Goal: Task Accomplishment & Management: Manage account settings

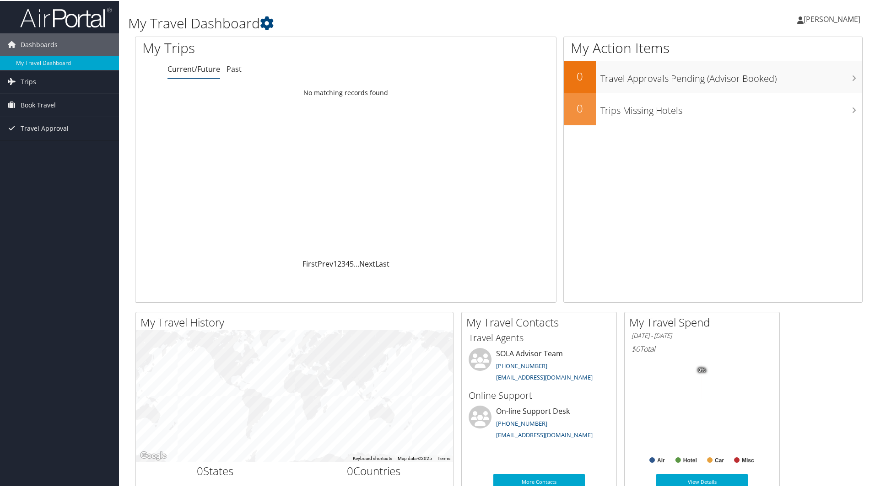
click at [841, 16] on span "[PERSON_NAME]" at bounding box center [831, 18] width 57 height 10
click at [775, 81] on link "View Travel Profile" at bounding box center [807, 82] width 102 height 16
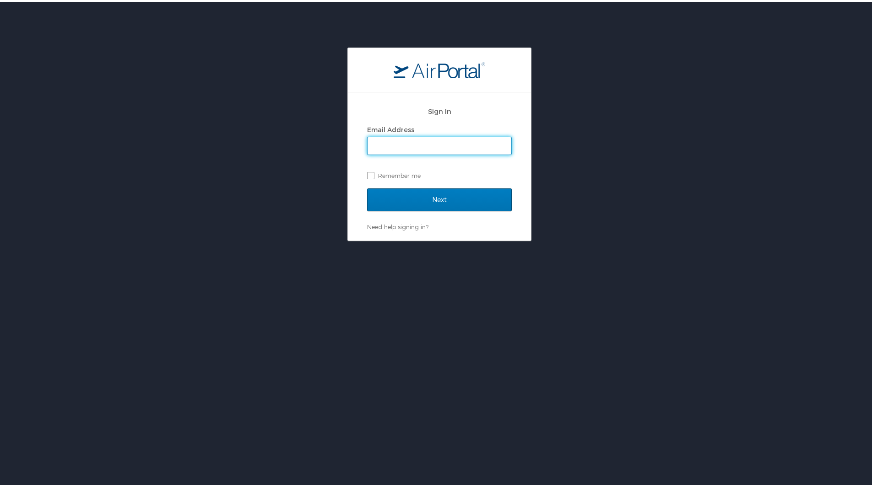
type input "justinhoggard@ladelta.edu"
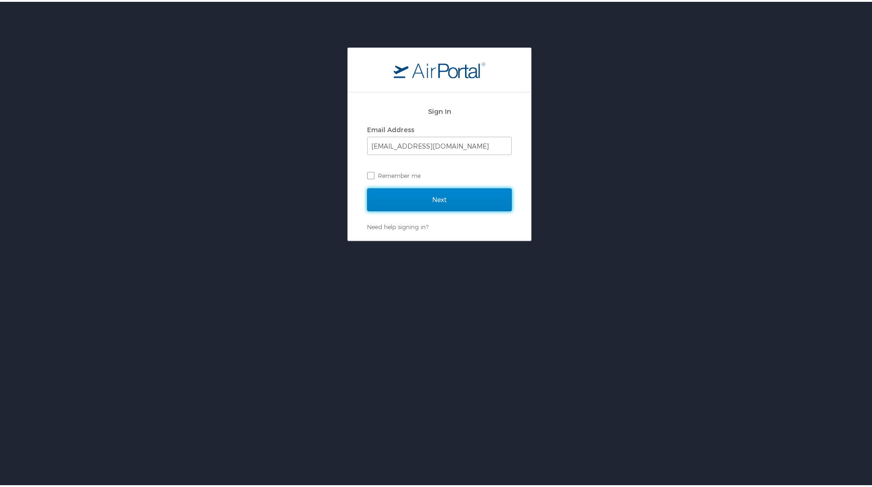
click at [436, 197] on input "Next" at bounding box center [439, 198] width 145 height 23
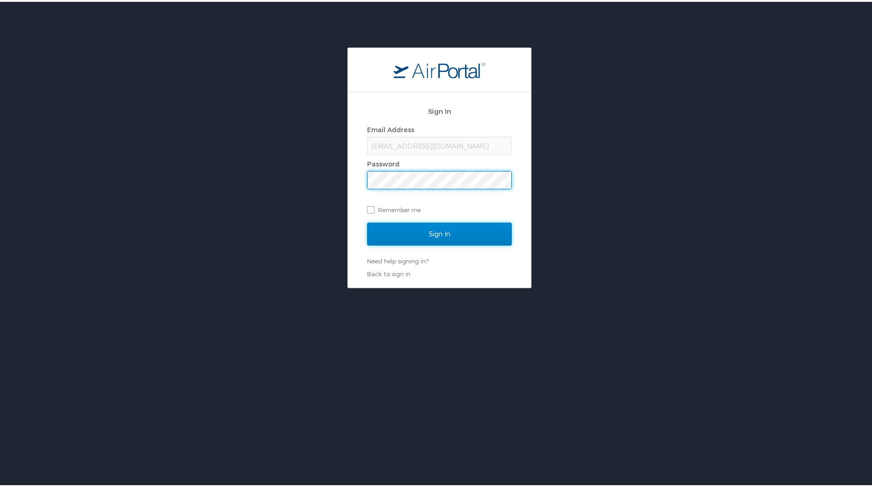
click at [422, 231] on input "Sign In" at bounding box center [439, 232] width 145 height 23
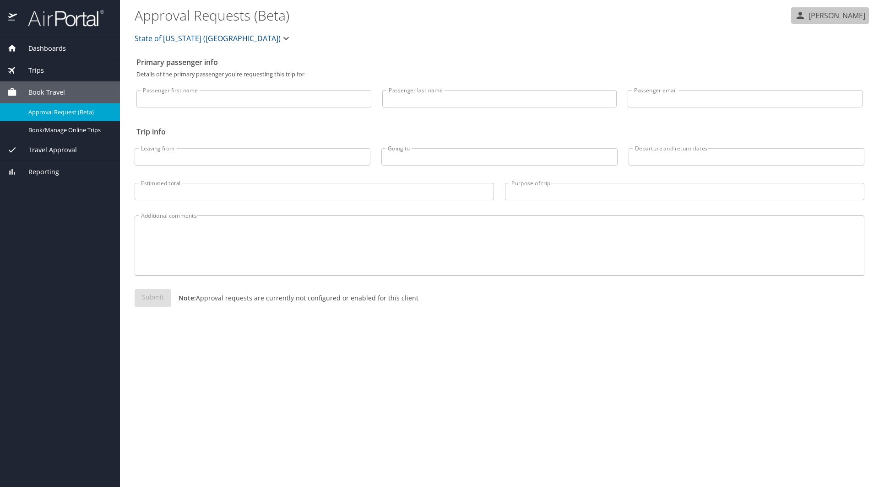
click at [841, 16] on p "[PERSON_NAME]" at bounding box center [834, 15] width 59 height 11
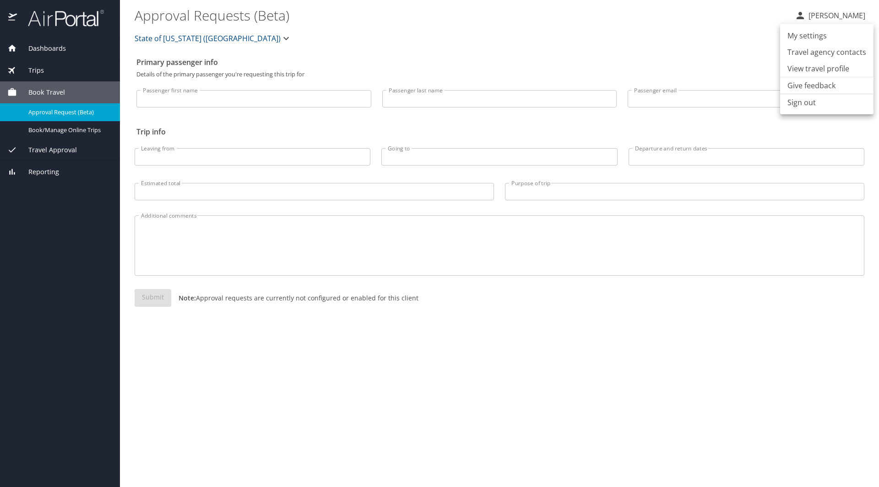
click at [817, 70] on li "View travel profile" at bounding box center [826, 68] width 93 height 16
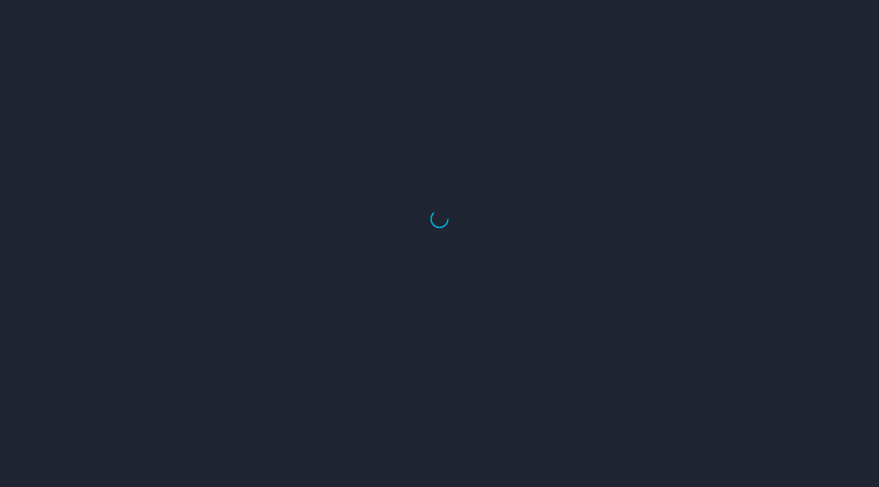
select select "US"
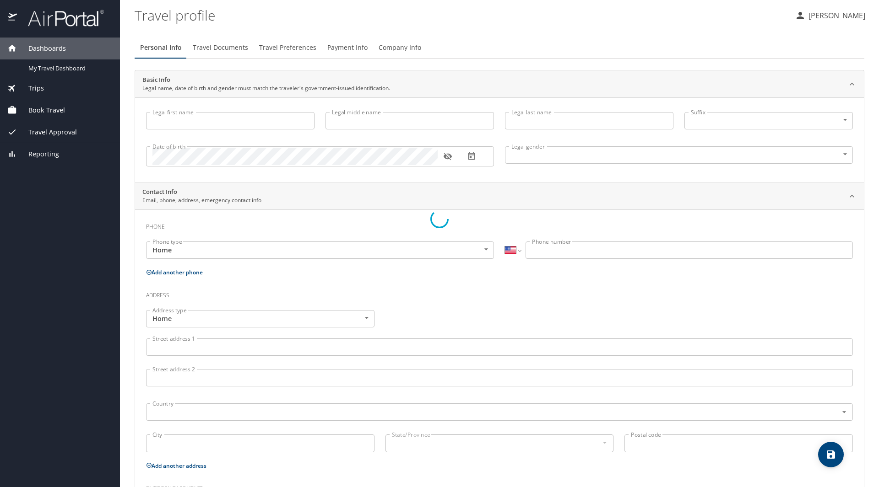
type input "[PERSON_NAME]"
type input "[DEMOGRAPHIC_DATA]"
type input "[PERSON_NAME]"
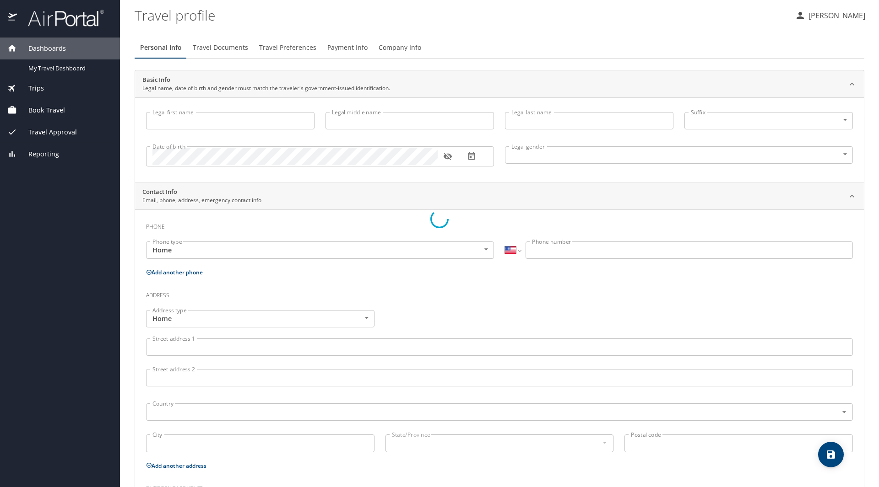
type input "[PHONE_NUMBER]"
type input "[EMAIL_ADDRESS][DOMAIN_NAME]"
select select "US"
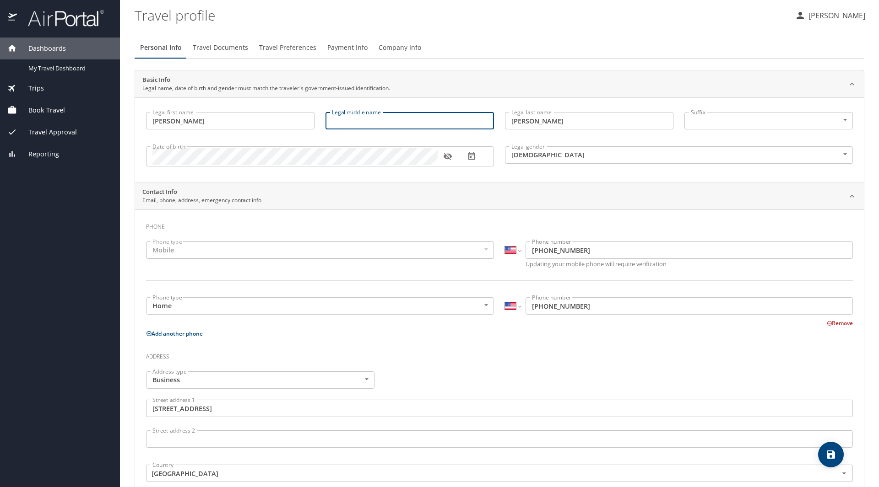
click at [370, 122] on input "Legal middle name" at bounding box center [409, 120] width 168 height 17
type input "[PERSON_NAME]"
click at [445, 157] on icon "button" at bounding box center [447, 156] width 8 height 7
click at [221, 253] on div "Mobile" at bounding box center [320, 250] width 348 height 17
click at [174, 250] on div "Mobile" at bounding box center [320, 250] width 348 height 17
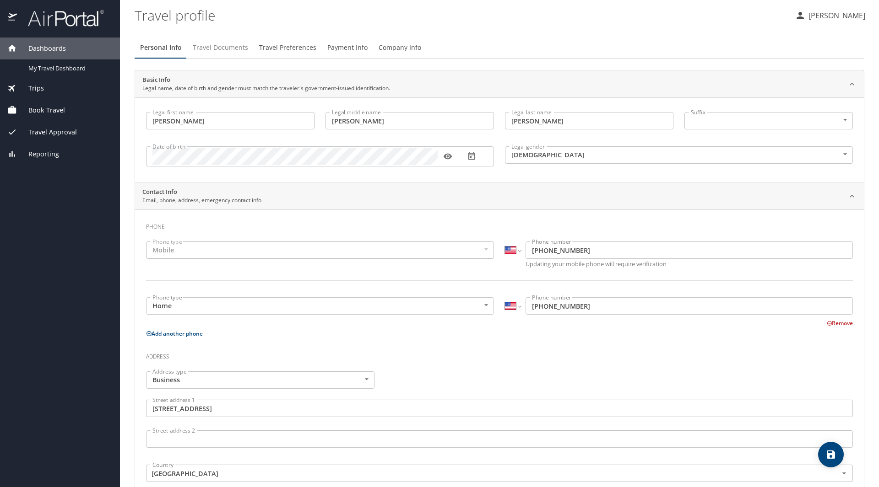
click at [221, 50] on span "Travel Documents" at bounding box center [220, 47] width 55 height 11
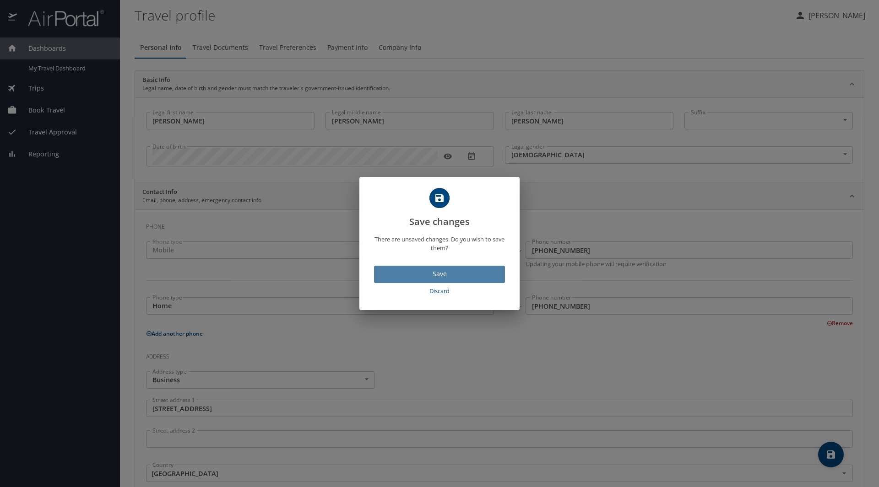
click at [440, 272] on span "Save" at bounding box center [439, 274] width 116 height 11
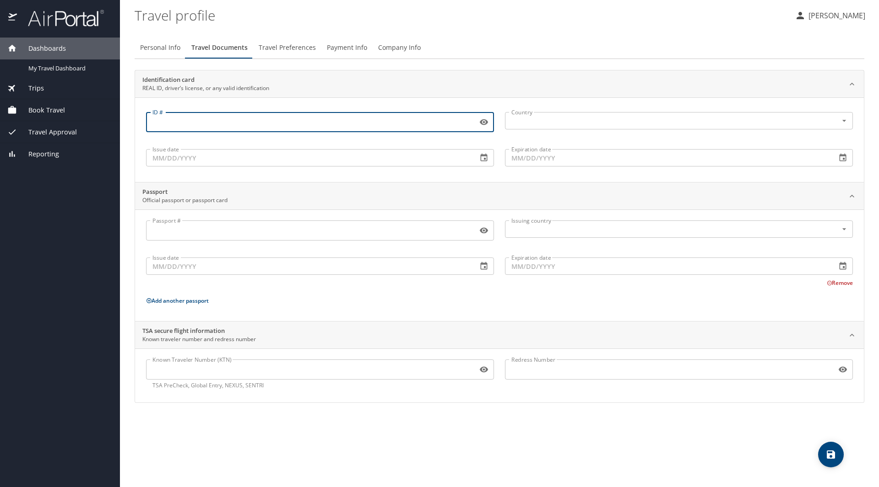
click at [237, 125] on input "ID #" at bounding box center [310, 121] width 328 height 17
click at [844, 124] on icon "Open" at bounding box center [843, 120] width 9 height 9
type input "013488496"
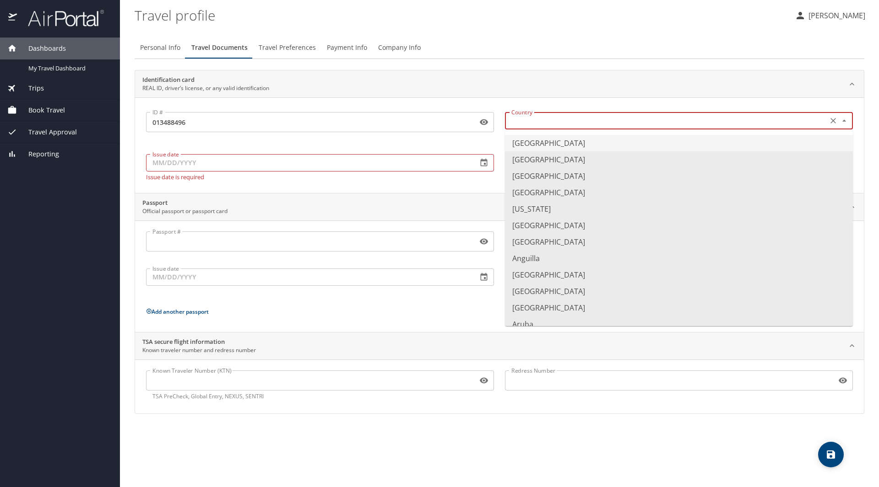
click at [534, 142] on li "[GEOGRAPHIC_DATA]" at bounding box center [679, 143] width 348 height 16
type input "[GEOGRAPHIC_DATA]"
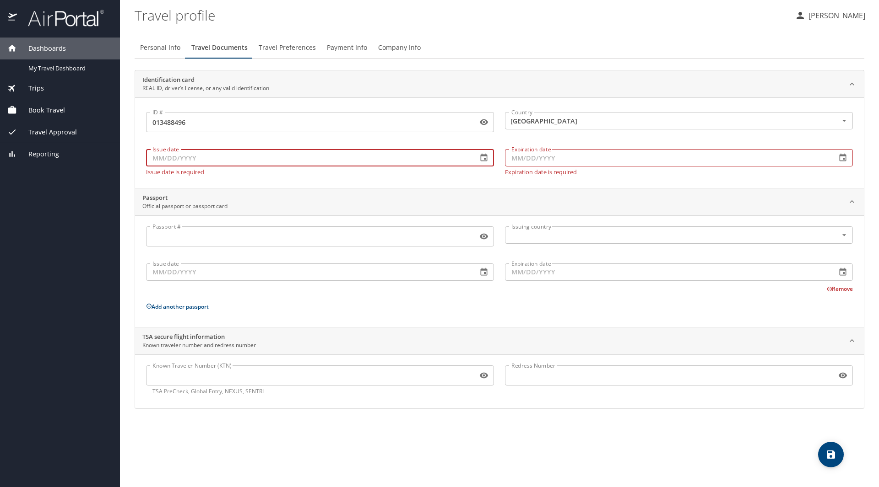
click at [162, 158] on input "Issue date" at bounding box center [308, 157] width 324 height 17
type input "[DATE]"
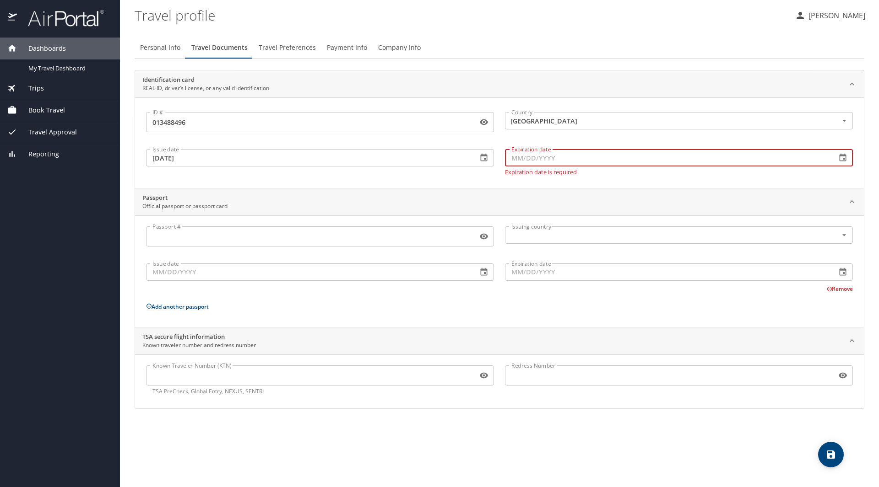
click at [543, 159] on input "Expiration date" at bounding box center [667, 157] width 324 height 17
type input "[DATE]"
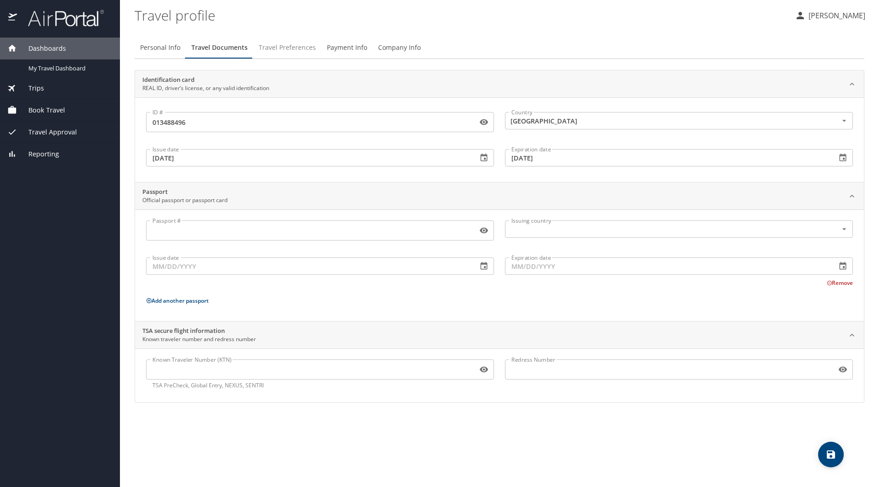
click at [284, 47] on span "Travel Preferences" at bounding box center [287, 47] width 57 height 11
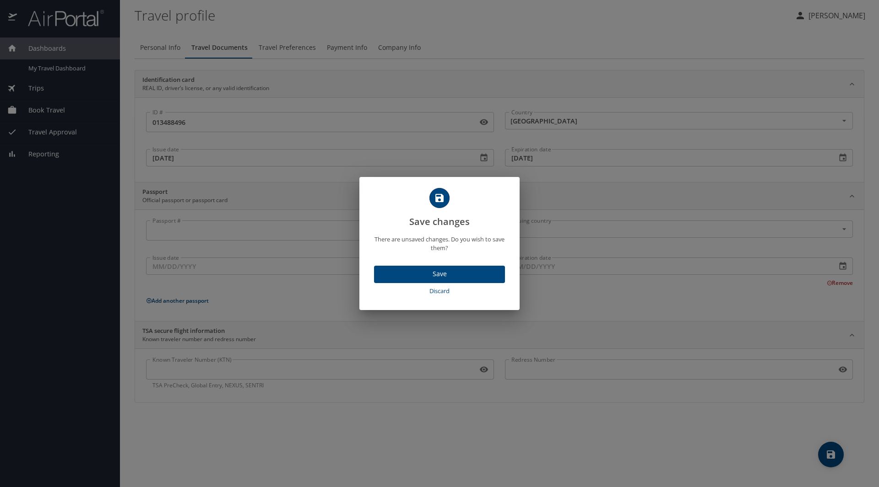
click at [464, 270] on span "Save" at bounding box center [439, 274] width 116 height 11
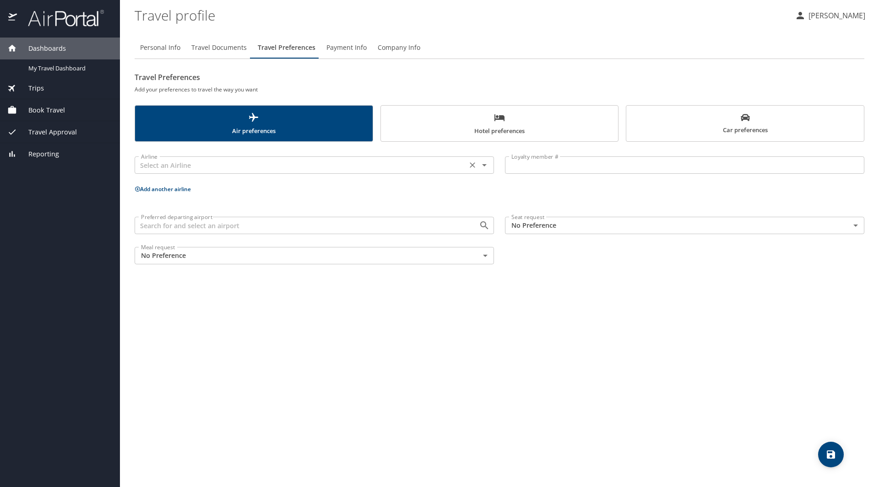
click at [187, 164] on input "text" at bounding box center [300, 165] width 327 height 12
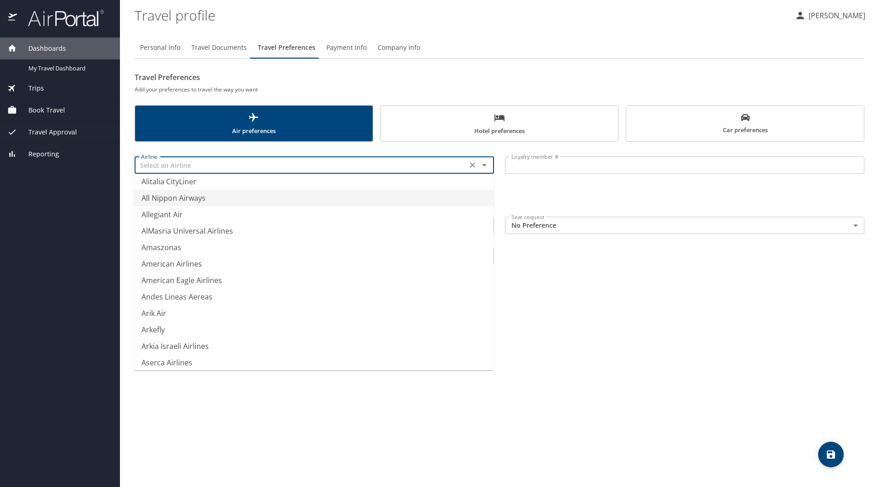
scroll to position [1327, 0]
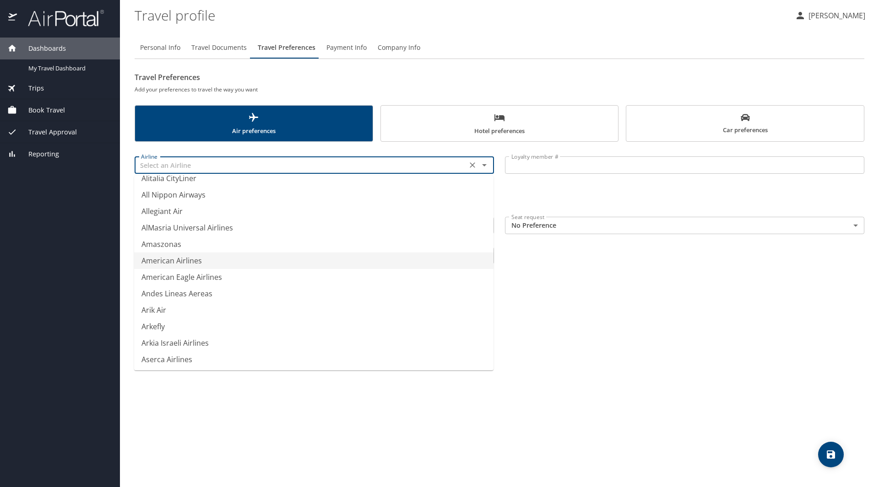
click at [170, 259] on li "American Airlines" at bounding box center [313, 261] width 359 height 16
type input "American Airlines"
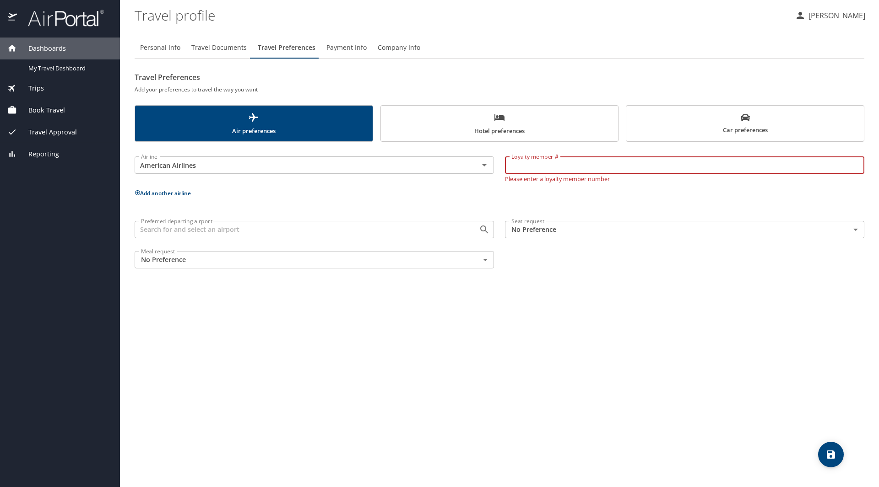
click at [539, 168] on input "Loyalty member #" at bounding box center [684, 164] width 359 height 17
type input "H63AJ68"
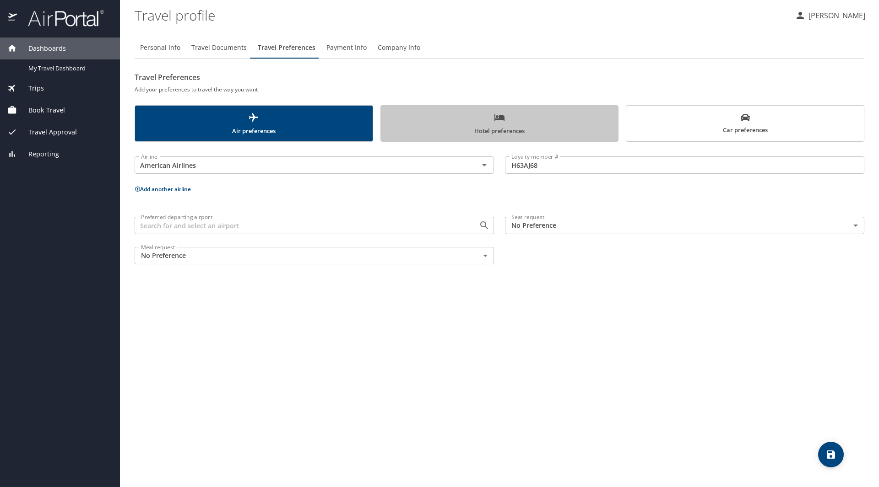
click at [399, 123] on span "Hotel preferences" at bounding box center [499, 124] width 226 height 24
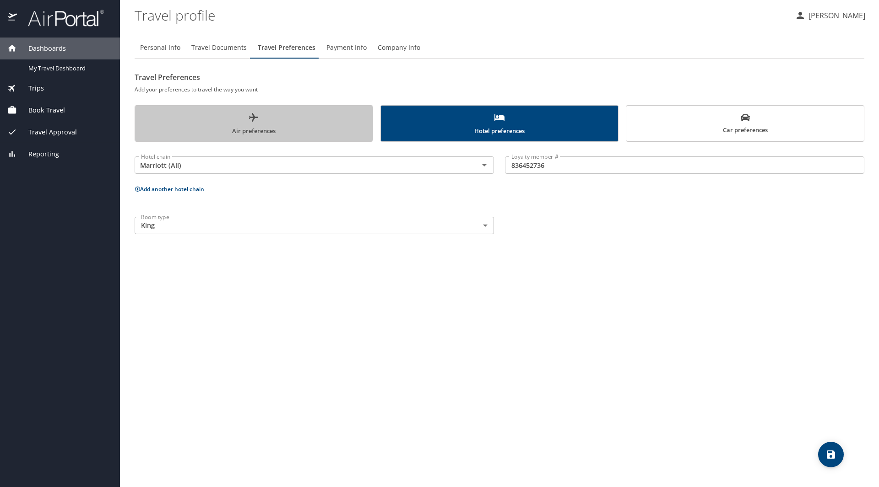
click at [298, 122] on span "Air preferences" at bounding box center [253, 124] width 226 height 24
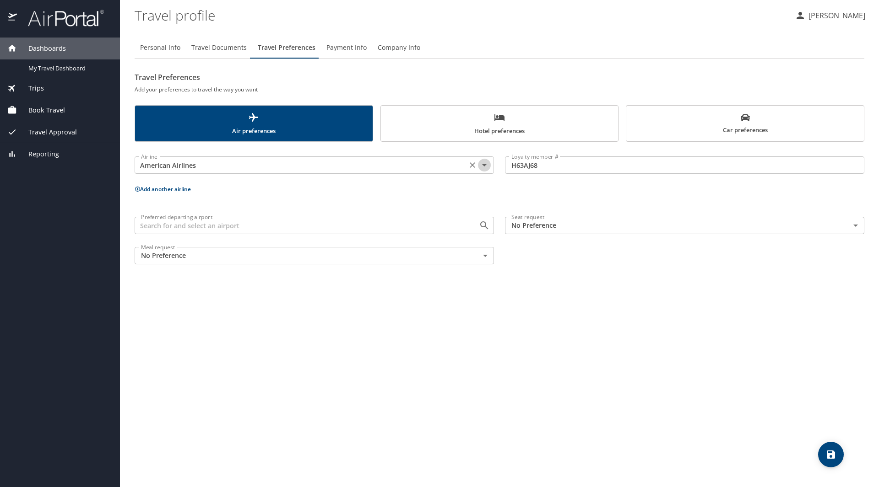
click at [485, 166] on icon "Open" at bounding box center [484, 165] width 5 height 2
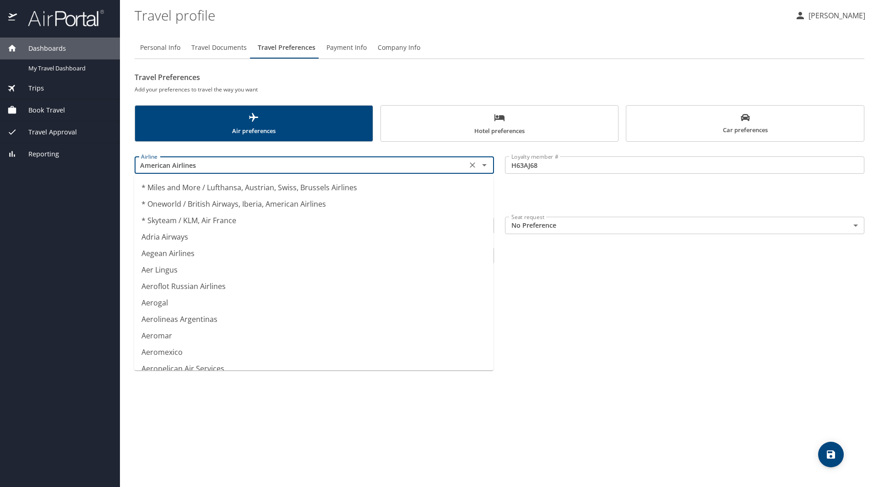
scroll to position [1227, 0]
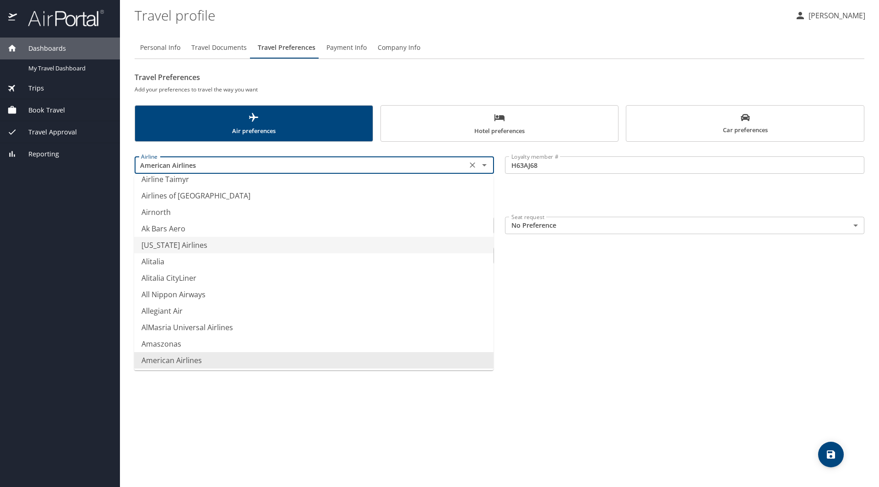
type input "[US_STATE] Airlines"
click at [587, 298] on div "Personal Info Travel Documents Travel Preferences Payment Info Company Info Tra…" at bounding box center [499, 258] width 729 height 458
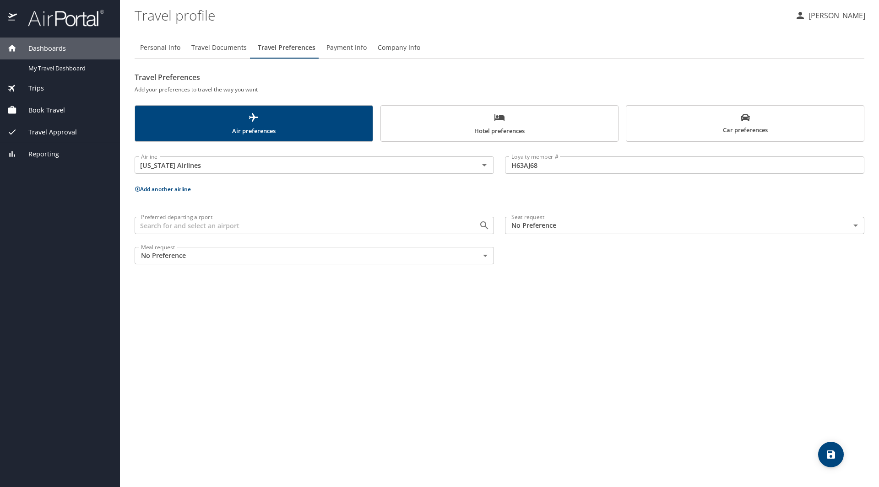
click at [344, 49] on span "Payment Info" at bounding box center [346, 47] width 40 height 11
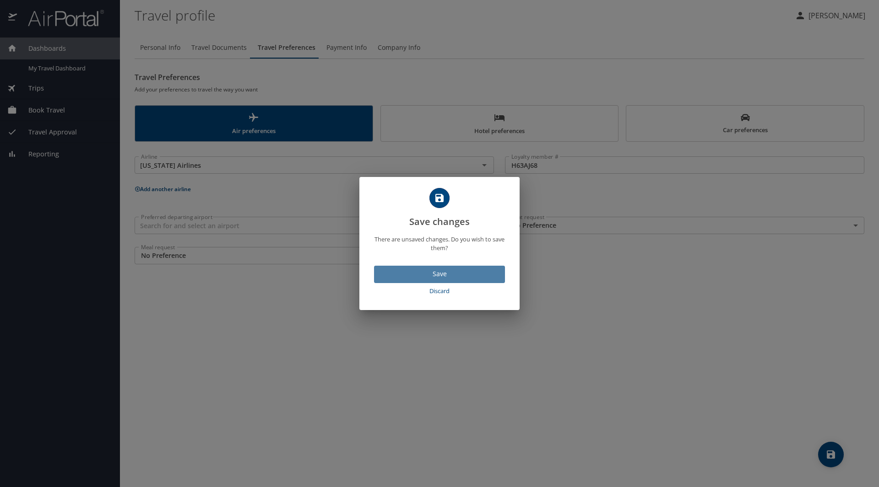
click at [408, 272] on span "Save" at bounding box center [439, 274] width 116 height 11
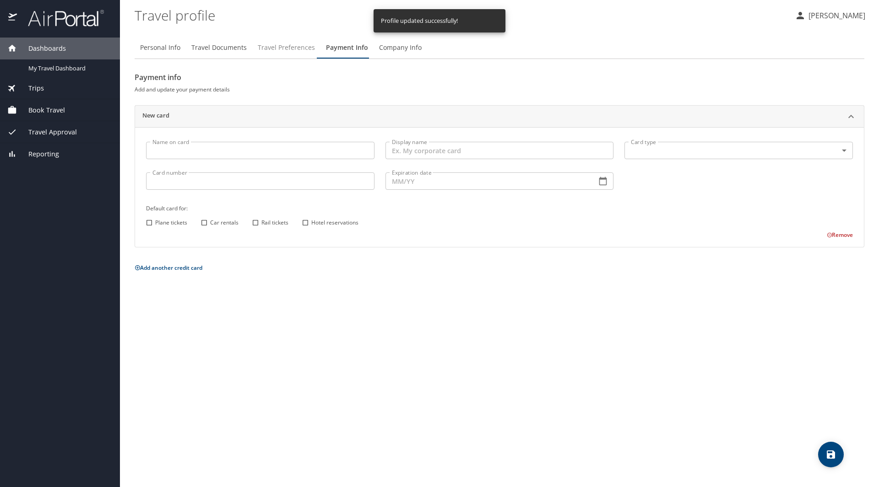
click at [284, 47] on span "Travel Preferences" at bounding box center [286, 47] width 57 height 11
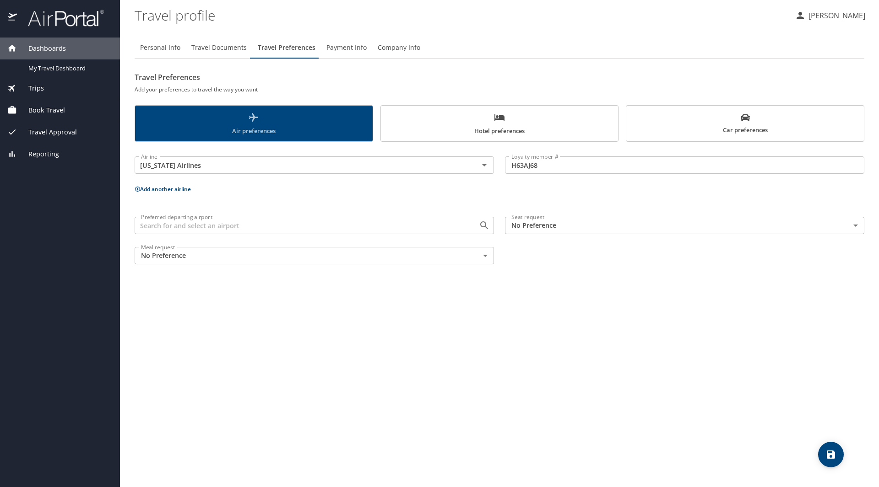
click at [303, 118] on span "Air preferences" at bounding box center [253, 124] width 226 height 24
click at [486, 164] on icon "Open" at bounding box center [484, 165] width 11 height 11
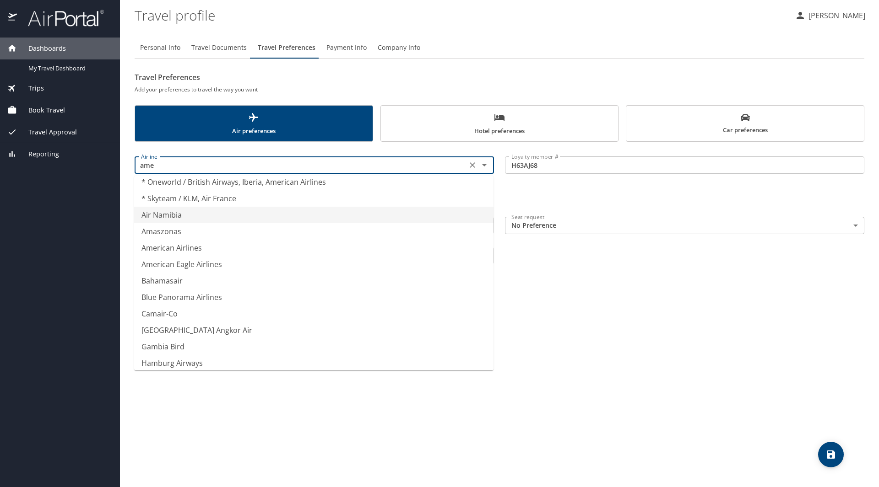
scroll to position [0, 0]
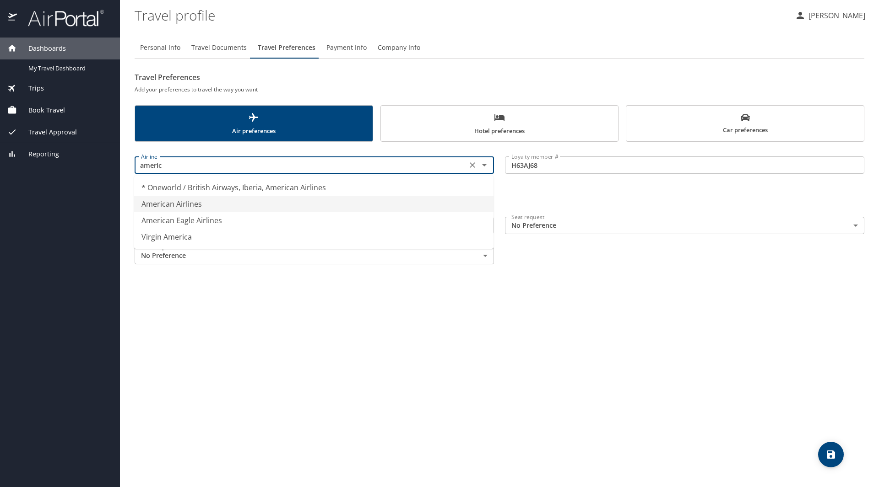
click at [184, 201] on li "American Airlines" at bounding box center [313, 204] width 359 height 16
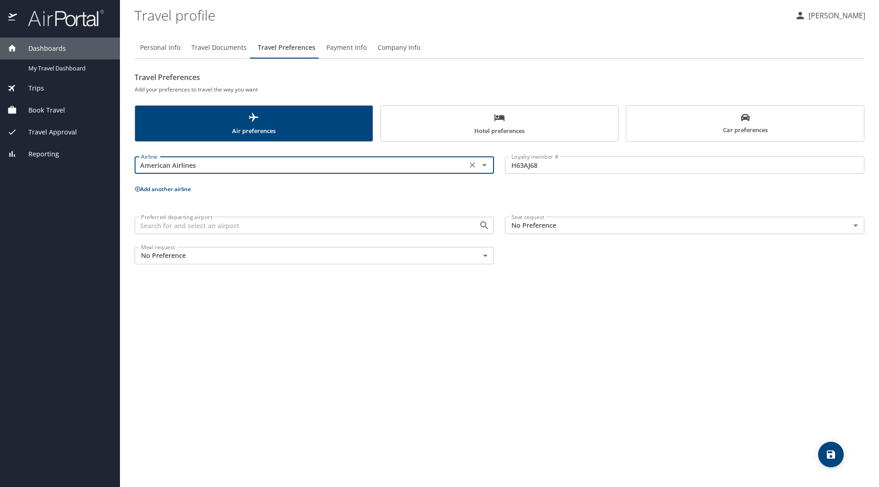
type input "American Airlines"
click at [335, 45] on span "Payment Info" at bounding box center [346, 47] width 40 height 11
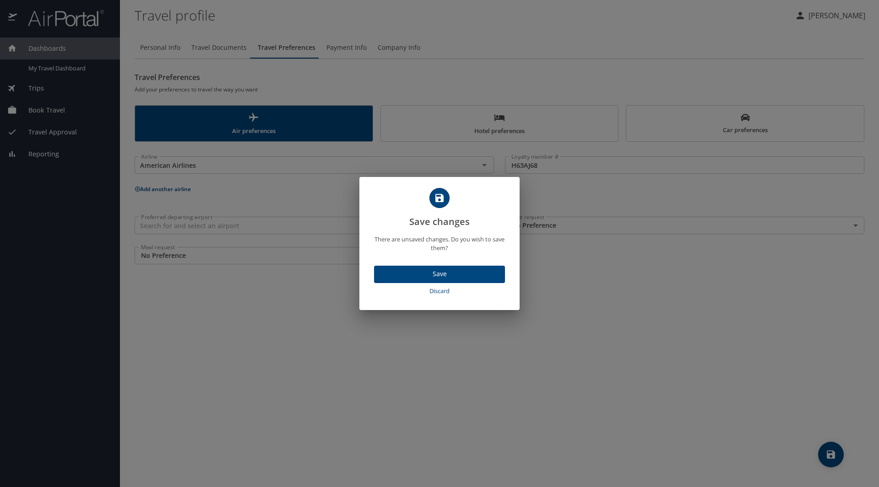
click at [402, 274] on span "Save" at bounding box center [439, 274] width 116 height 11
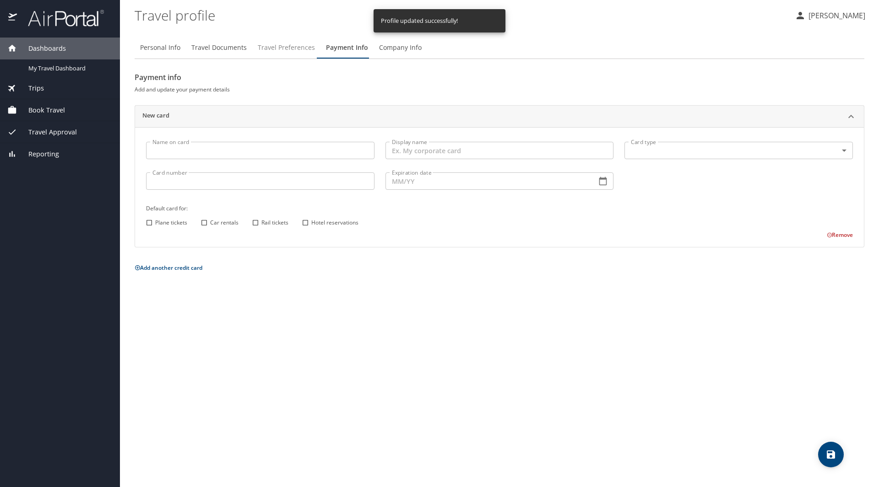
click at [284, 46] on span "Travel Preferences" at bounding box center [286, 47] width 57 height 11
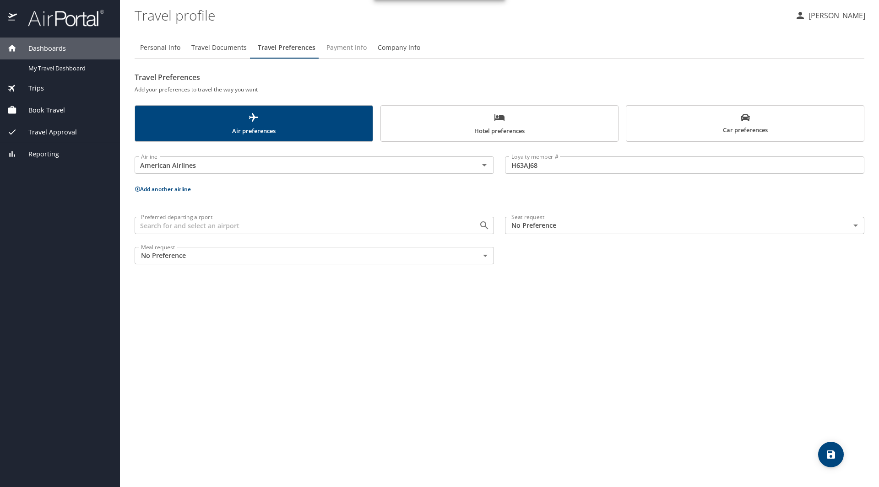
click at [345, 48] on span "Payment Info" at bounding box center [346, 47] width 40 height 11
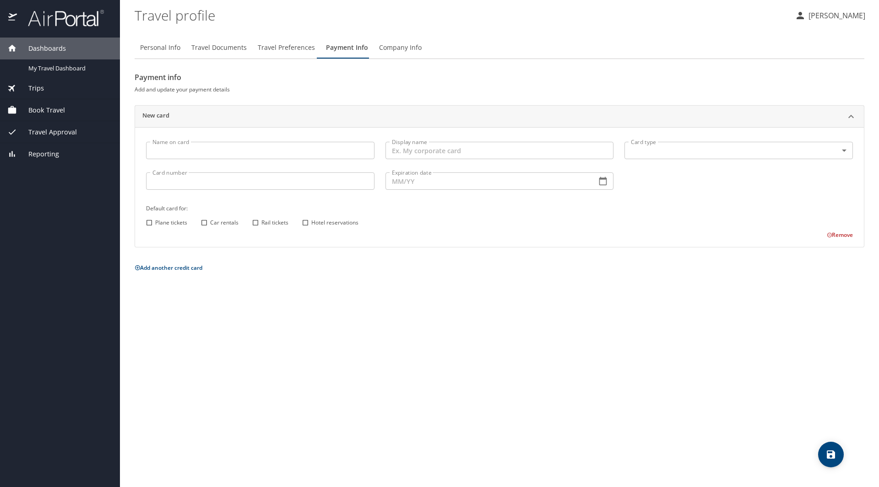
click at [394, 50] on span "Company Info" at bounding box center [400, 47] width 43 height 11
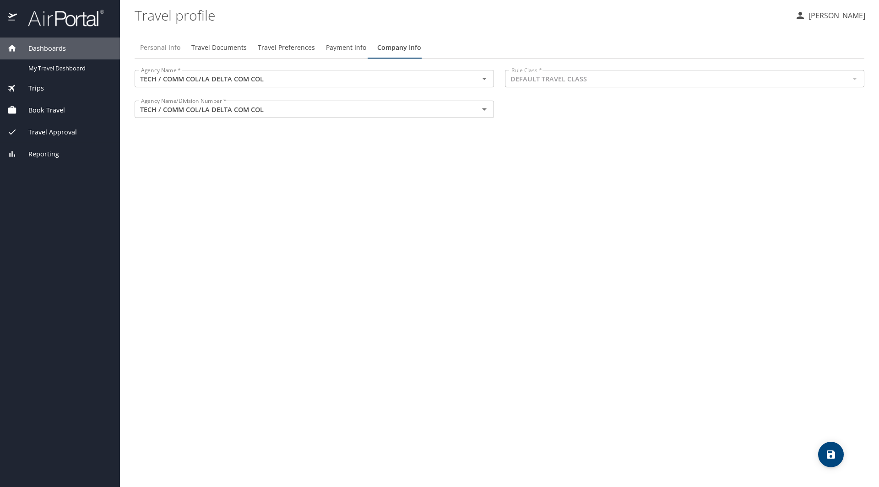
click at [160, 46] on span "Personal Info" at bounding box center [160, 47] width 40 height 11
select select "US"
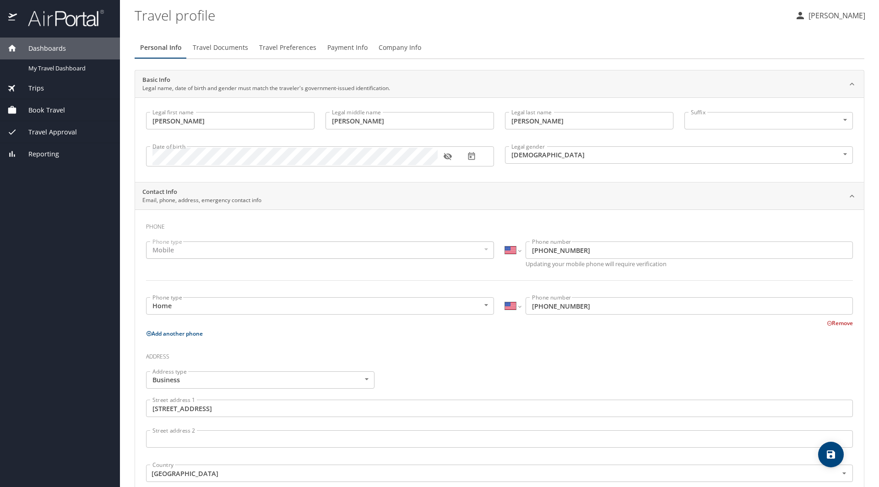
click at [847, 14] on p "[PERSON_NAME]" at bounding box center [834, 15] width 59 height 11
click at [792, 109] on li "Sign out" at bounding box center [826, 102] width 93 height 16
